Goal: Transaction & Acquisition: Purchase product/service

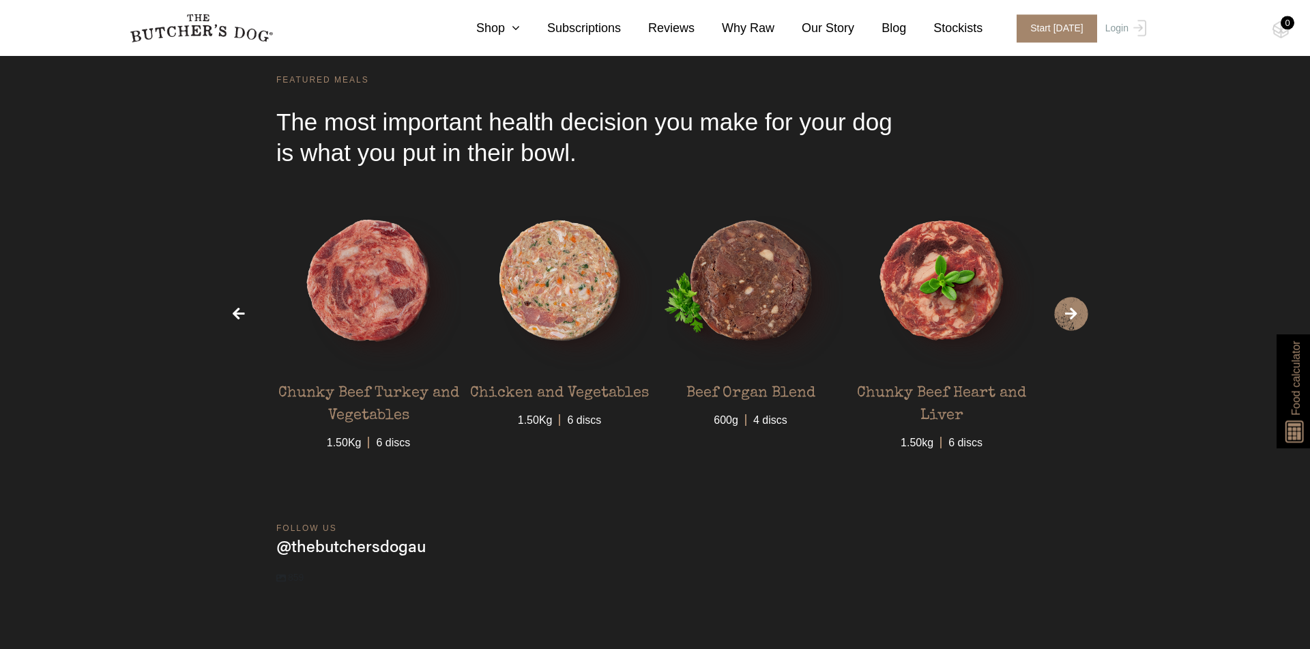
scroll to position [4201, 0]
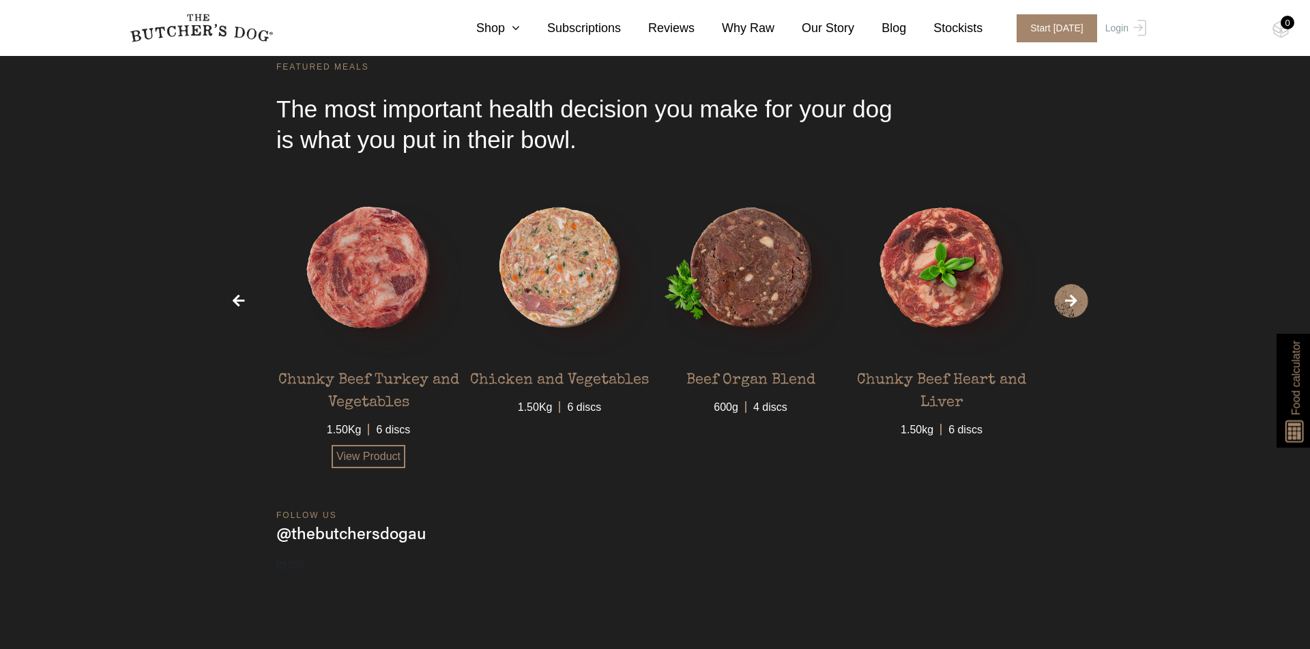
click at [381, 280] on img at bounding box center [368, 267] width 184 height 184
click at [386, 458] on link "View Product" at bounding box center [369, 456] width 74 height 23
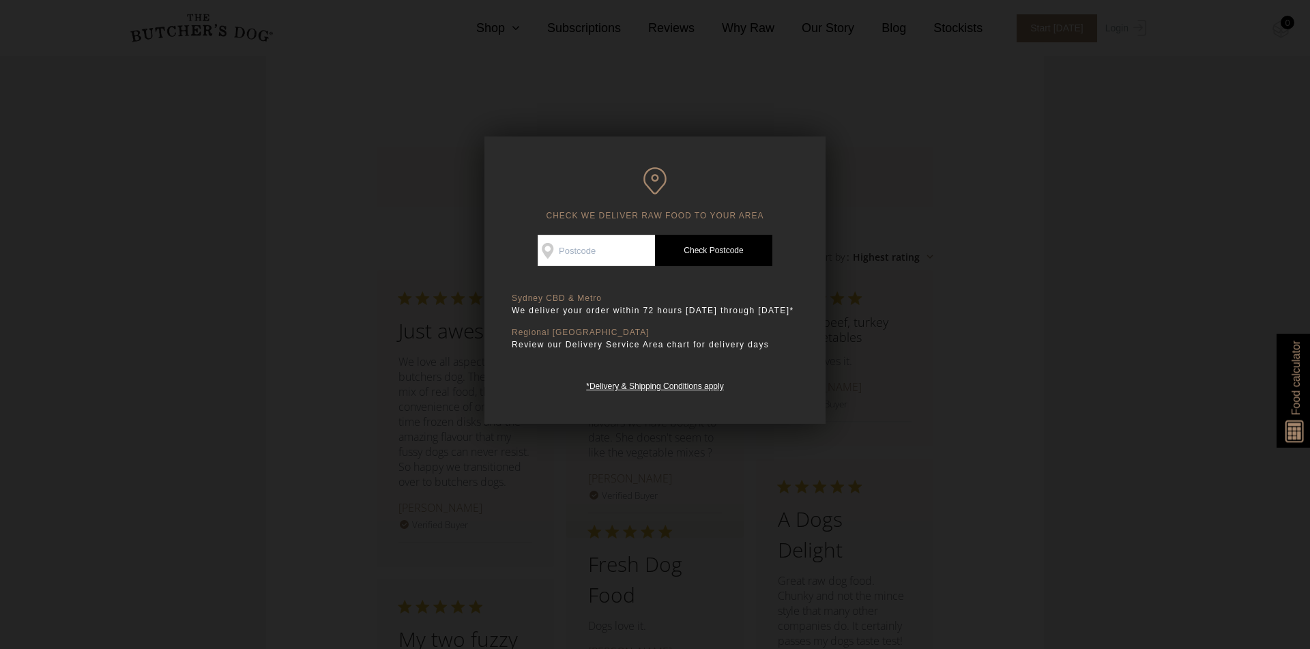
scroll to position [1786, 0]
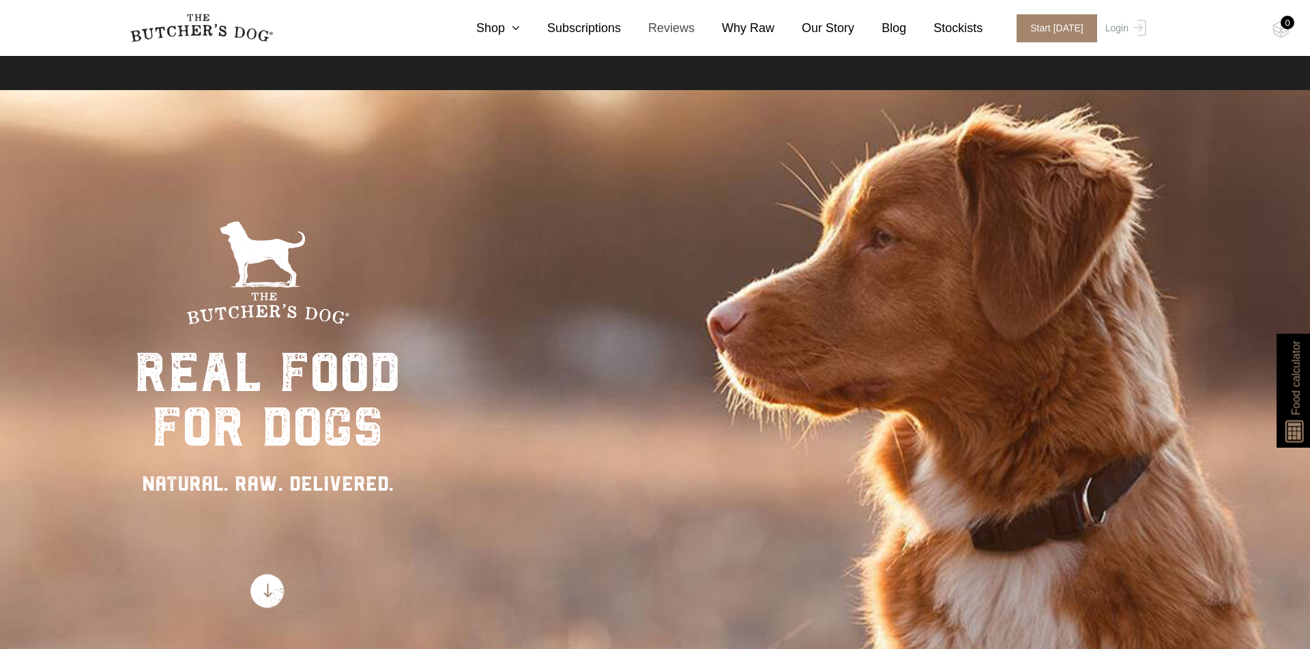
scroll to position [3968, 0]
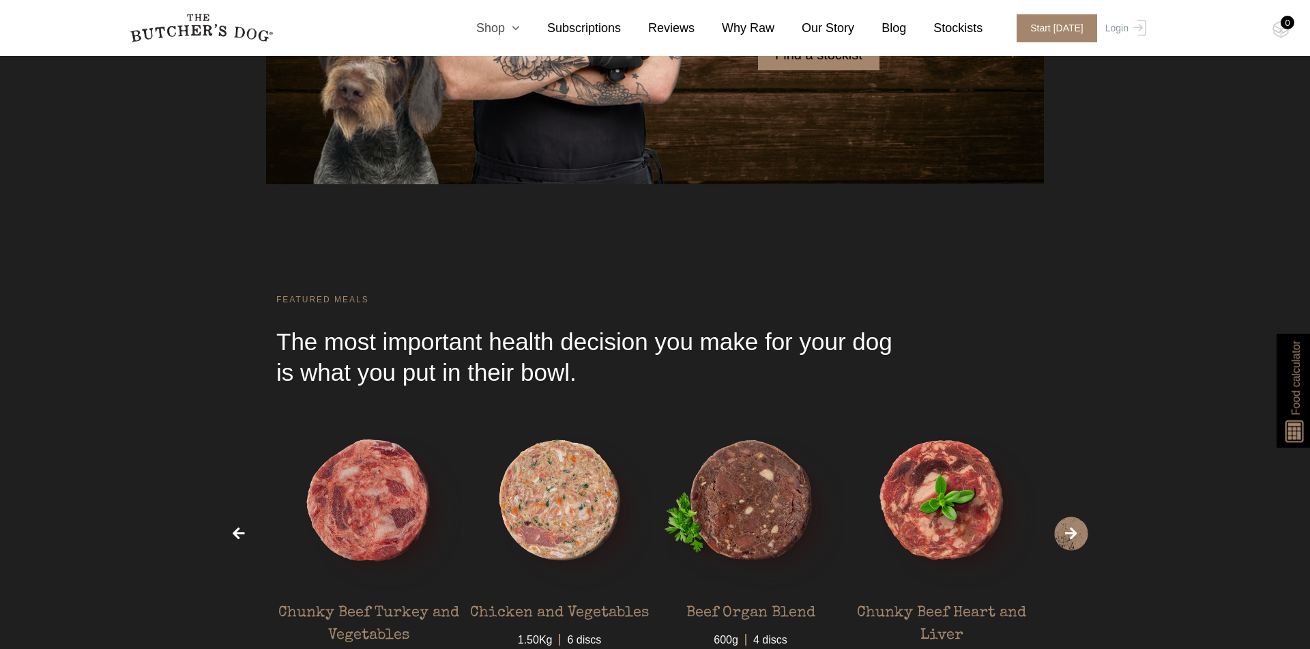
click at [506, 25] on link "Shop" at bounding box center [484, 28] width 71 height 18
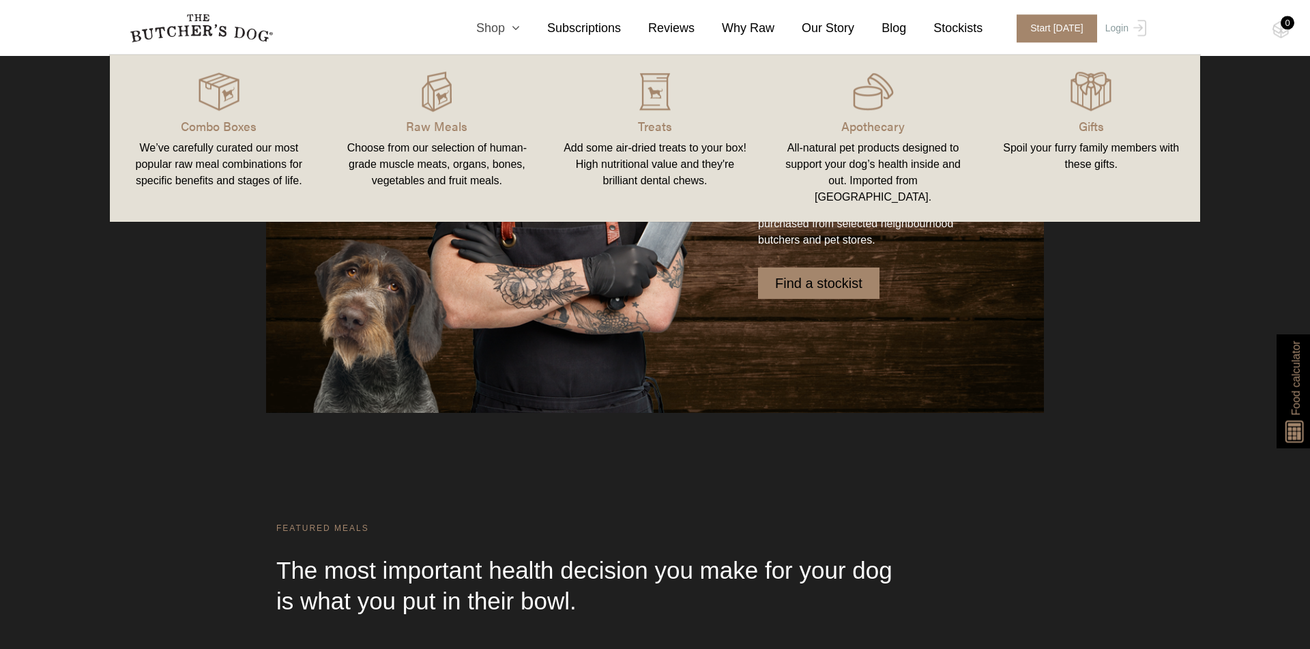
scroll to position [3579, 0]
